Goal: Use online tool/utility: Utilize a website feature to perform a specific function

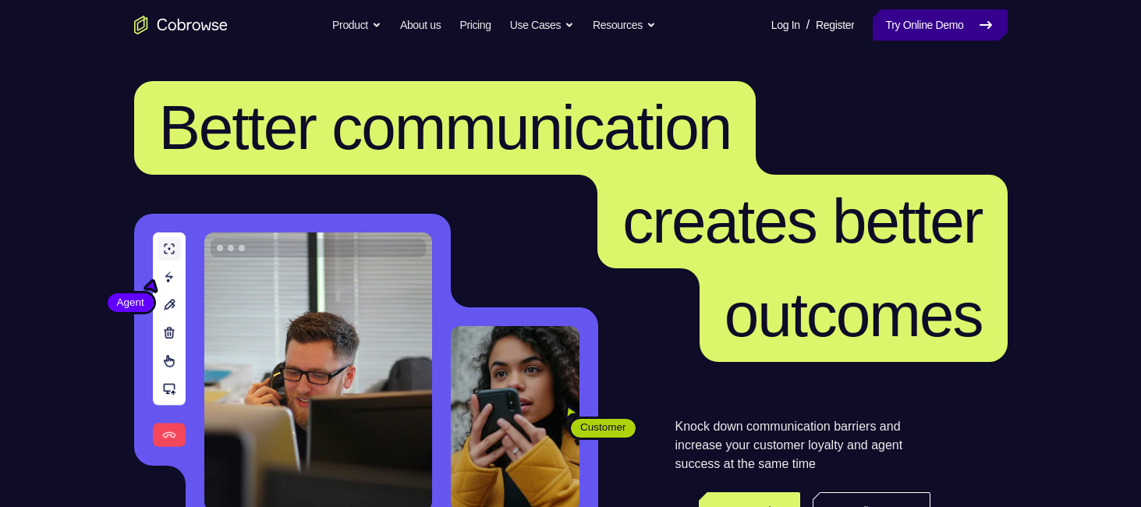
click at [950, 12] on link "Try Online Demo" at bounding box center [939, 24] width 134 height 31
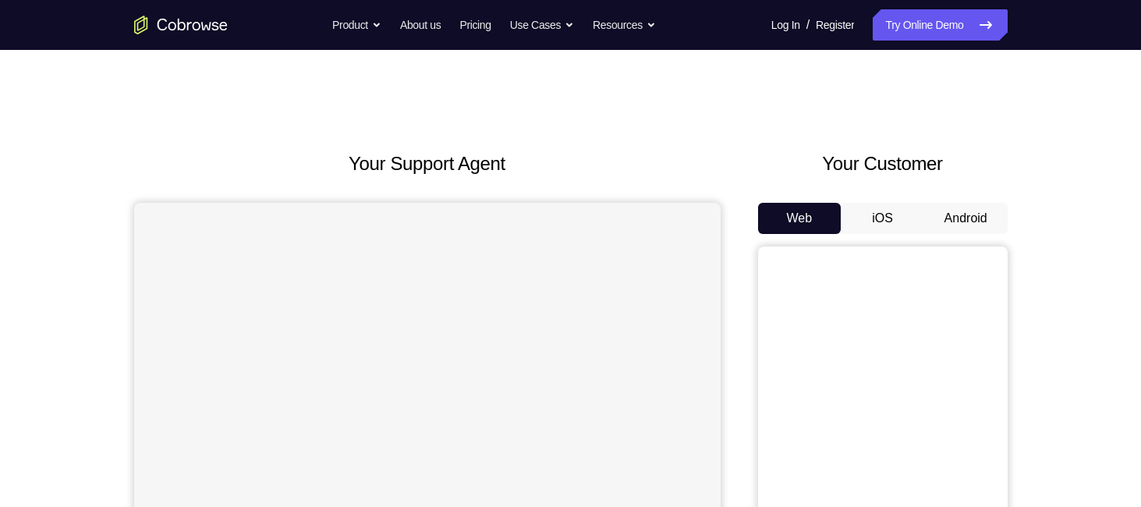
click at [971, 225] on button "Android" at bounding box center [965, 218] width 83 height 31
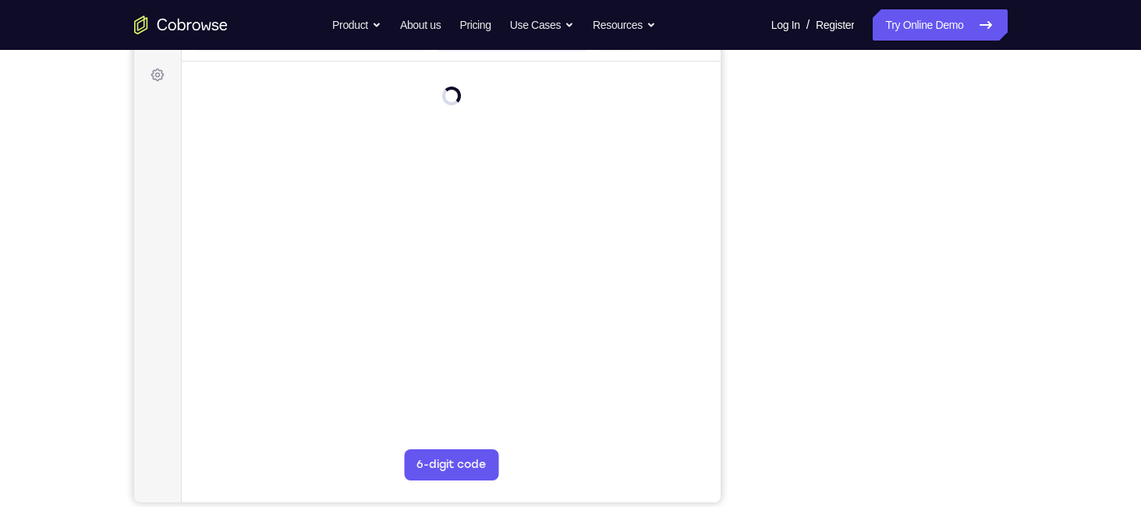
scroll to position [227, 0]
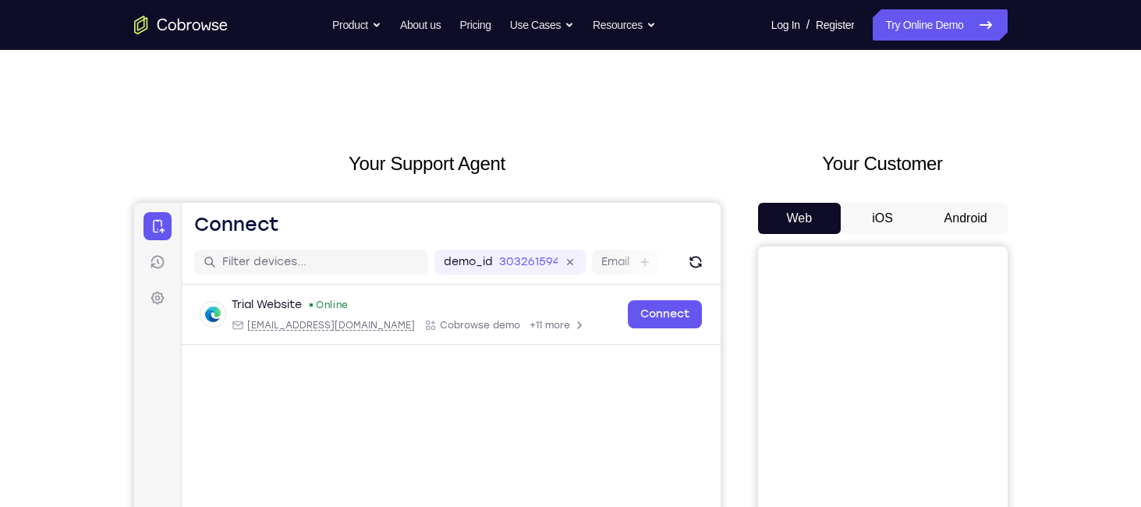
click at [981, 219] on button "Android" at bounding box center [965, 218] width 83 height 31
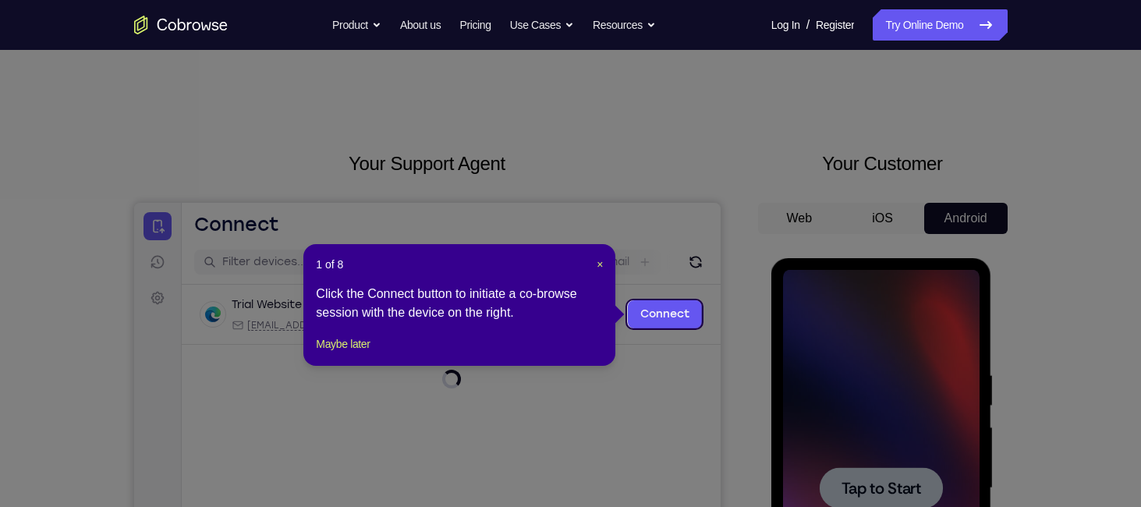
click at [787, 310] on icon at bounding box center [576, 253] width 1152 height 507
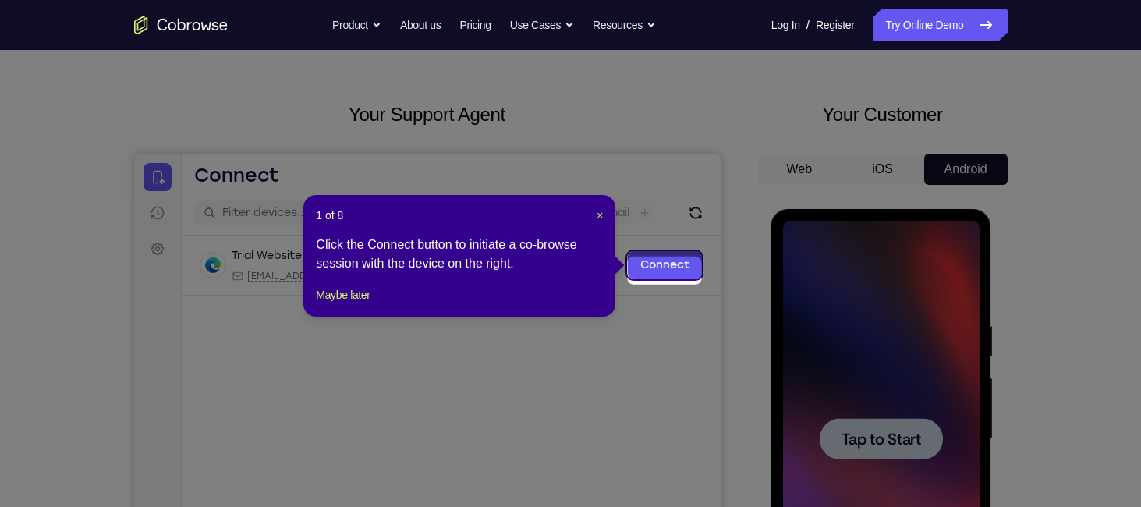
scroll to position [51, 0]
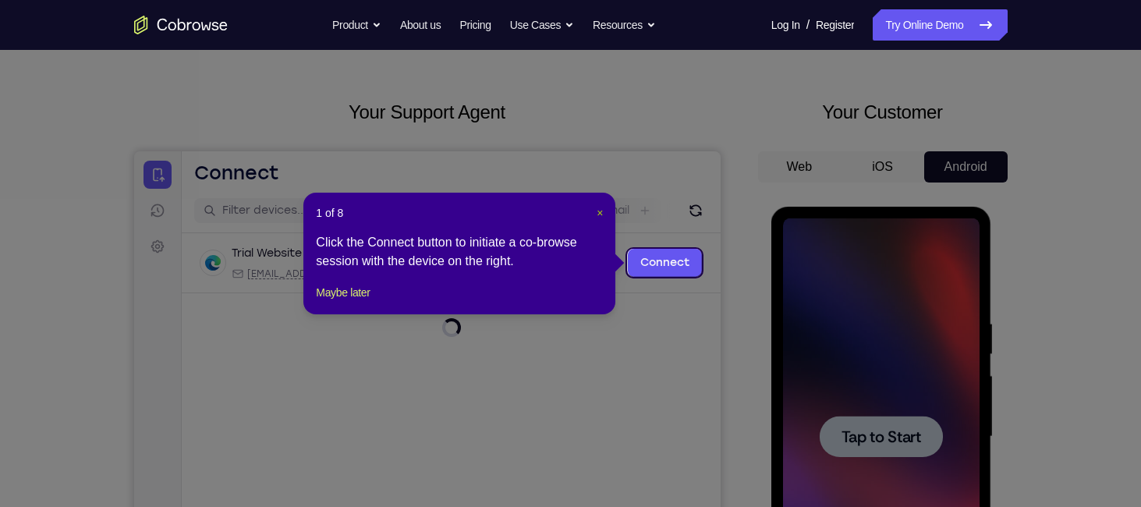
click at [596, 211] on span "×" at bounding box center [599, 213] width 6 height 12
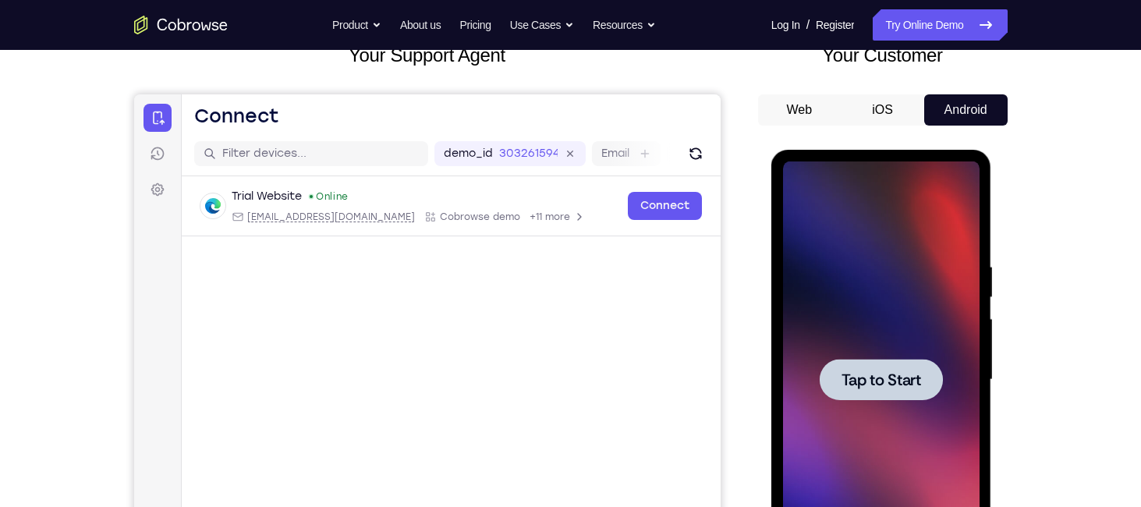
scroll to position [119, 0]
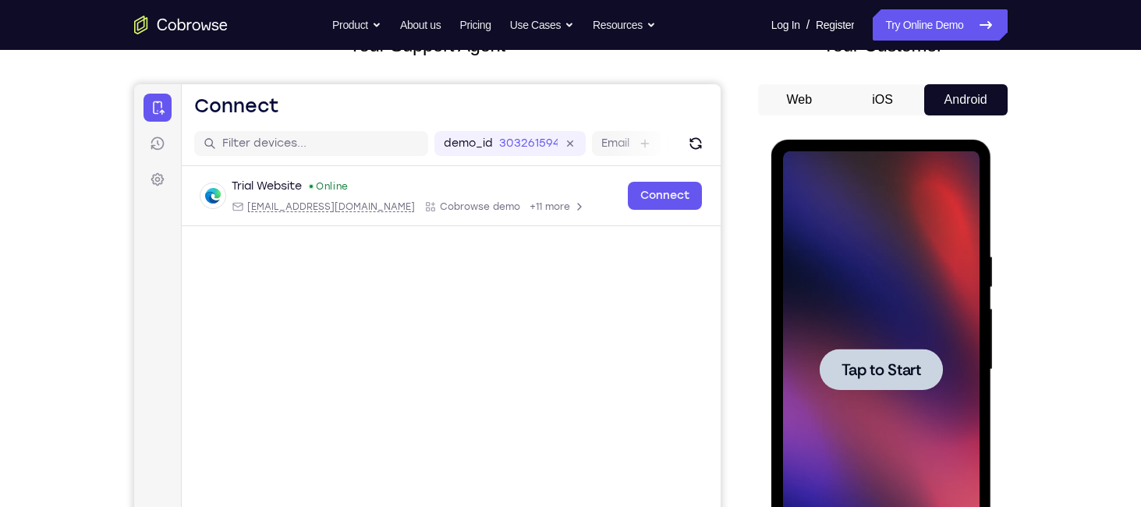
click at [922, 361] on div at bounding box center [880, 369] width 123 height 41
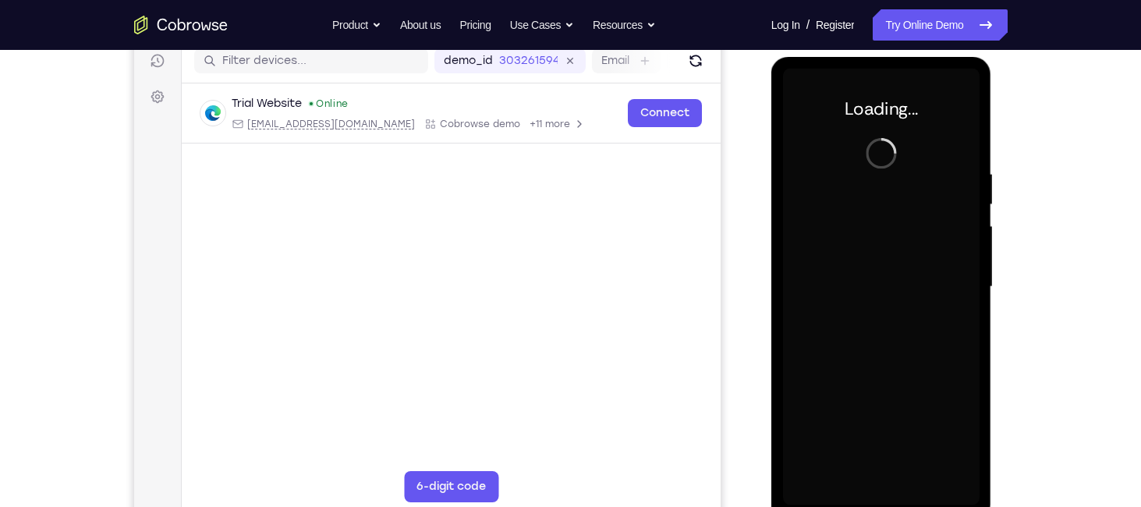
scroll to position [202, 0]
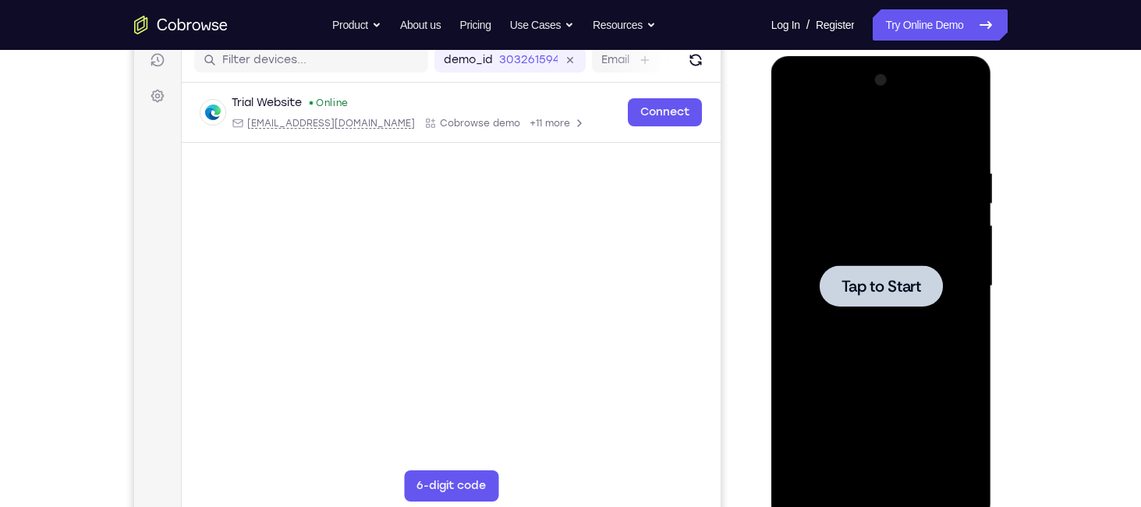
click at [881, 298] on div at bounding box center [880, 285] width 123 height 41
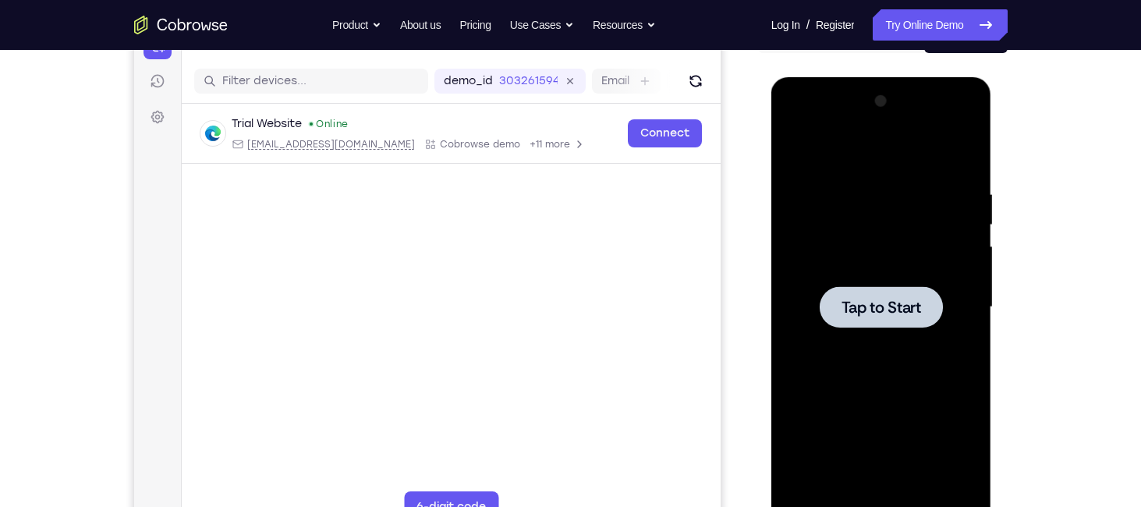
scroll to position [0, 0]
